Goal: Task Accomplishment & Management: Use online tool/utility

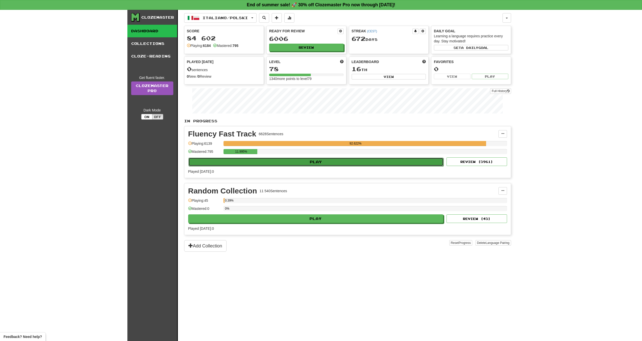
click at [270, 159] on button "Play" at bounding box center [315, 162] width 255 height 9
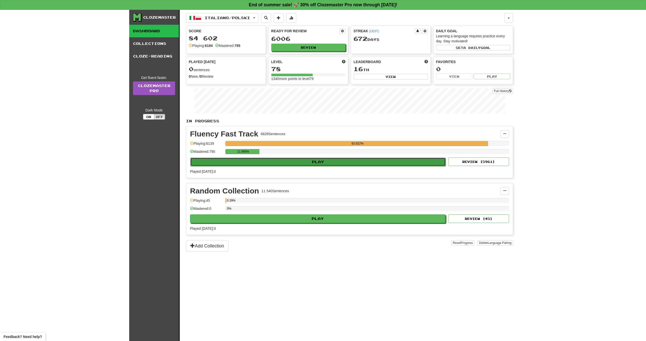
select select "**"
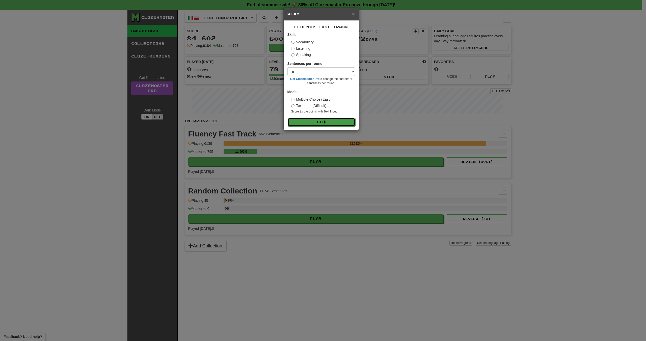
click at [312, 126] on button "Go" at bounding box center [322, 122] width 68 height 9
